Goal: Task Accomplishment & Management: Manage account settings

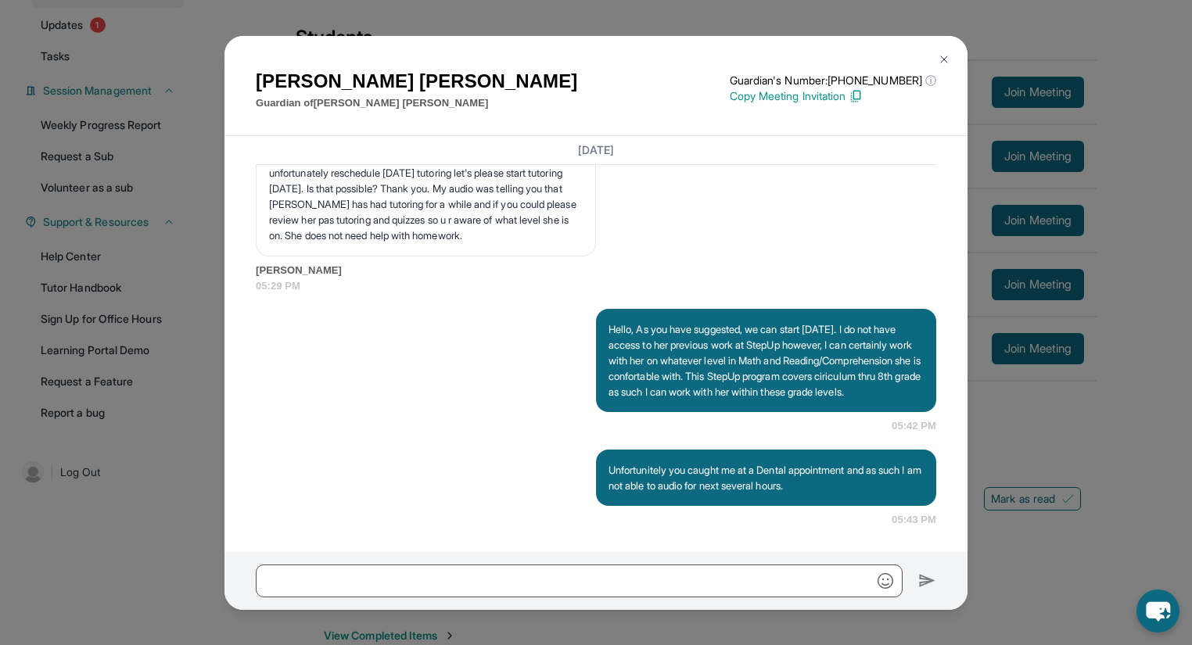
scroll to position [188, 0]
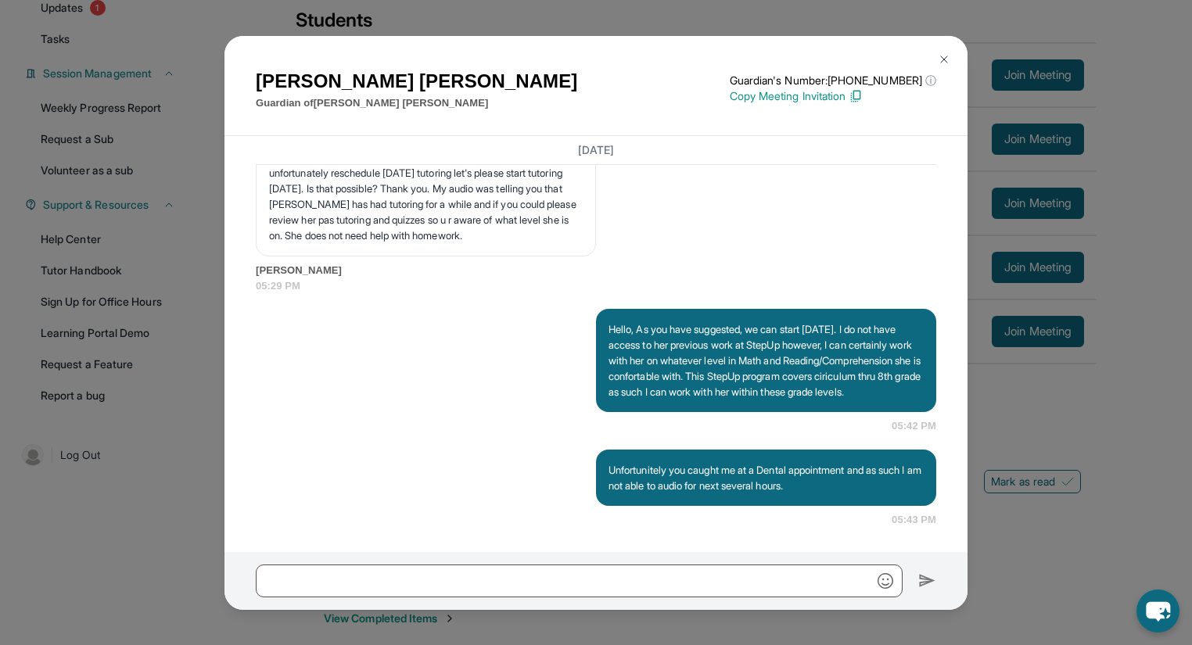
click at [948, 58] on img at bounding box center [944, 59] width 13 height 13
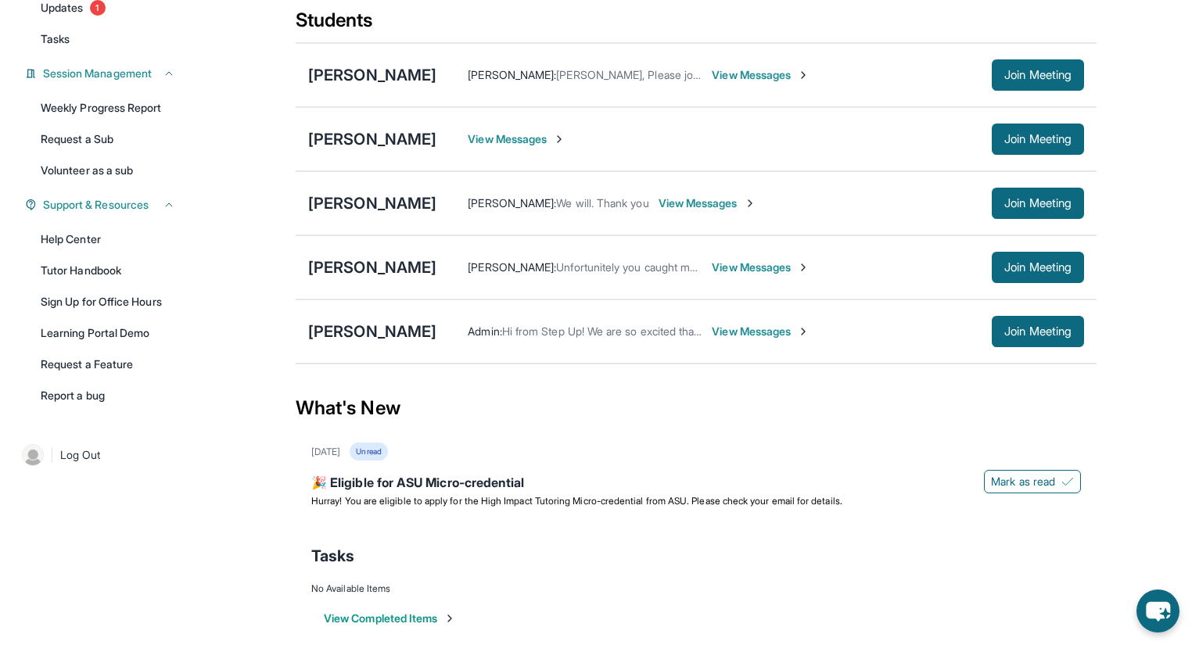
click at [687, 211] on span "View Messages" at bounding box center [707, 203] width 98 height 16
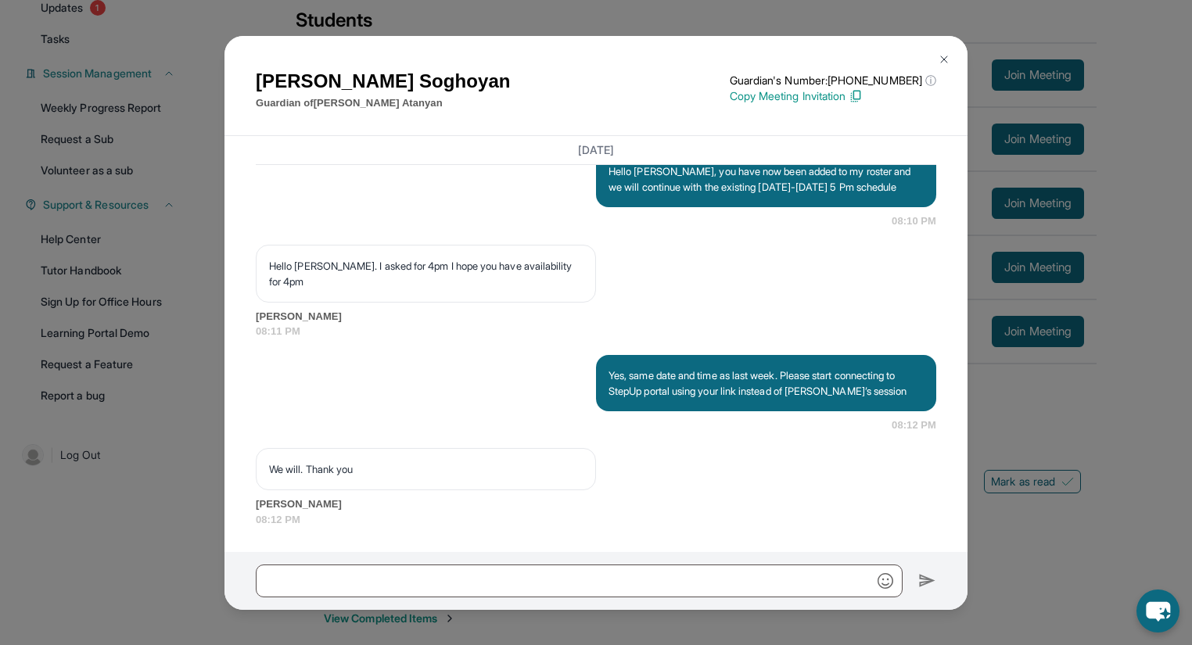
scroll to position [3835, 0]
click at [944, 58] on img at bounding box center [944, 59] width 13 height 13
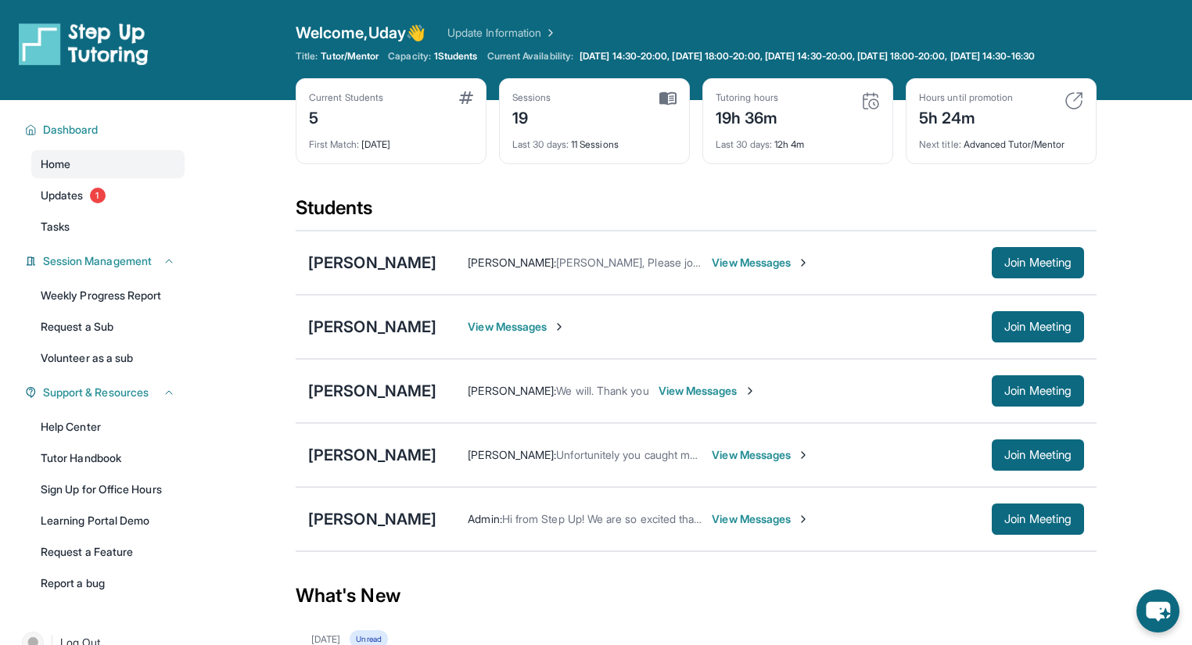
scroll to position [5, 0]
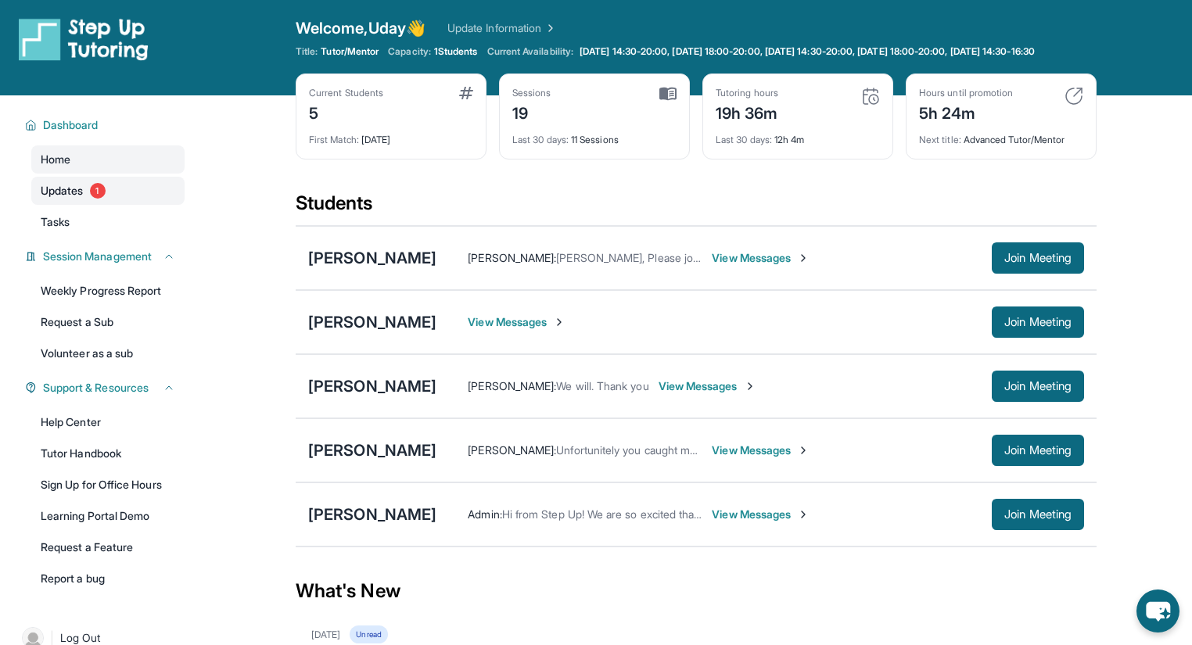
click at [63, 199] on span "Updates" at bounding box center [62, 191] width 43 height 16
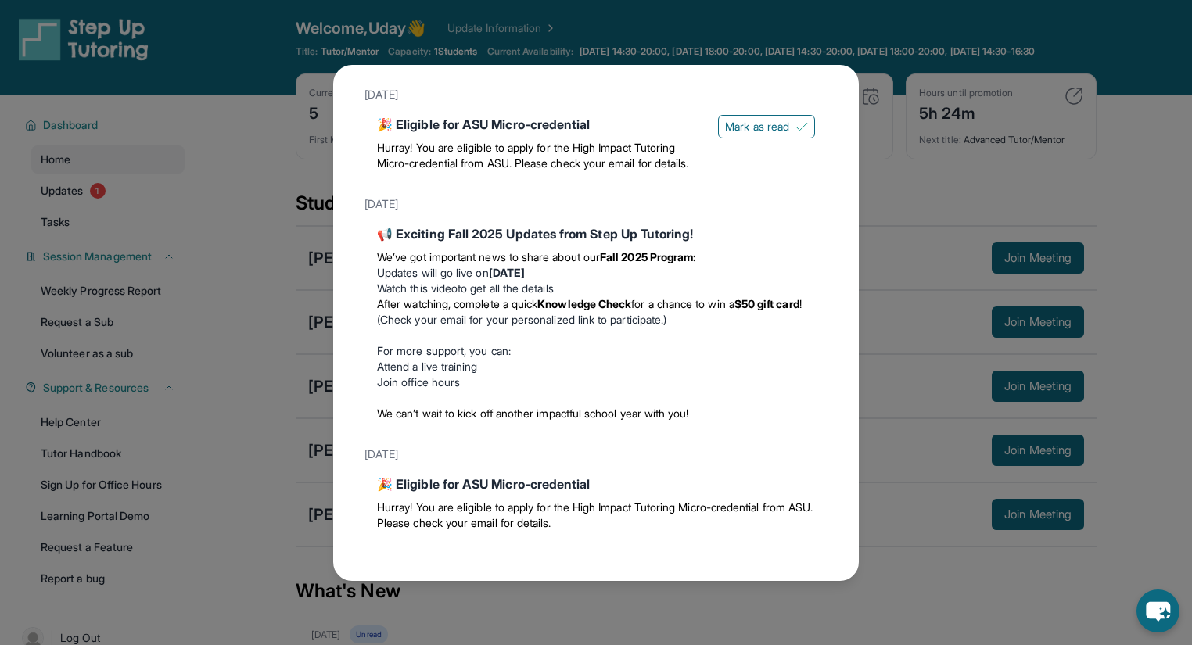
scroll to position [94, 0]
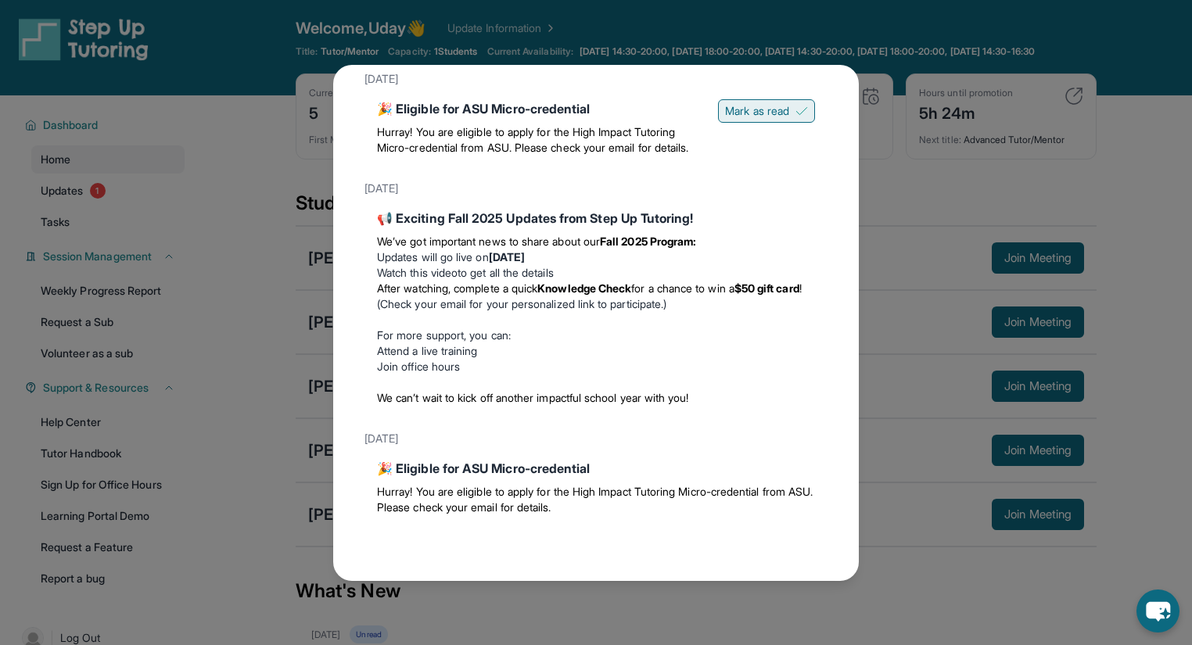
click at [773, 103] on span "Mark as read" at bounding box center [757, 111] width 64 height 16
